Goal: Find specific page/section: Find specific page/section

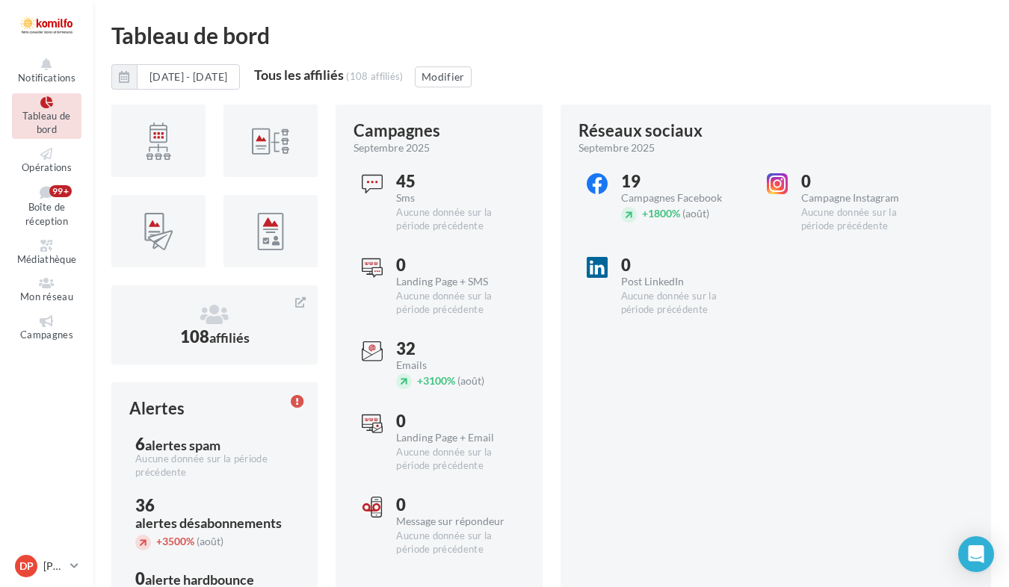
drag, startPoint x: 620, startPoint y: 28, endPoint x: 640, endPoint y: 28, distance: 20.2
click at [620, 28] on div "Tableau de bord" at bounding box center [551, 35] width 880 height 22
click at [40, 255] on span "Médiathèque" at bounding box center [47, 259] width 60 height 12
